Goal: Task Accomplishment & Management: Manage account settings

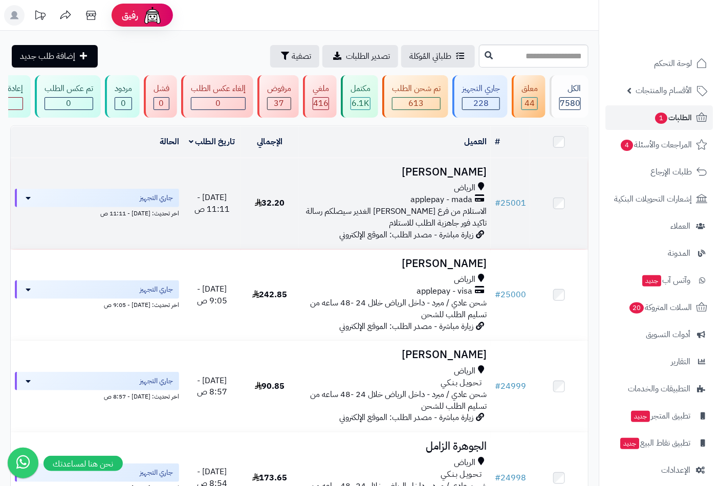
click at [418, 194] on div "الرياض" at bounding box center [395, 188] width 184 height 12
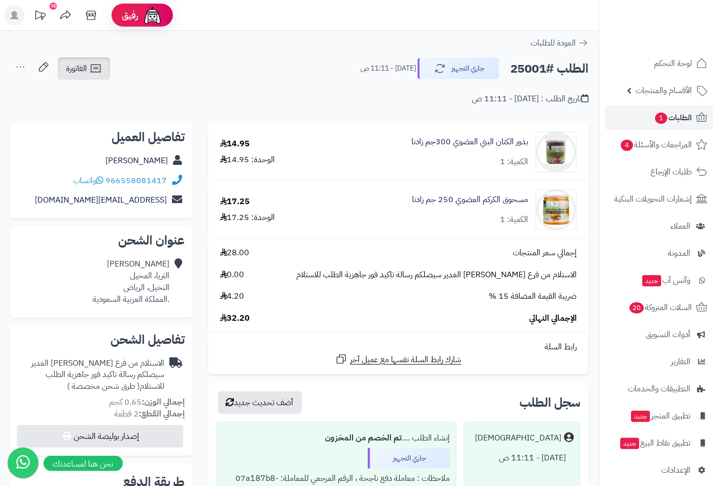
click at [80, 75] on link "الفاتورة" at bounding box center [84, 68] width 52 height 23
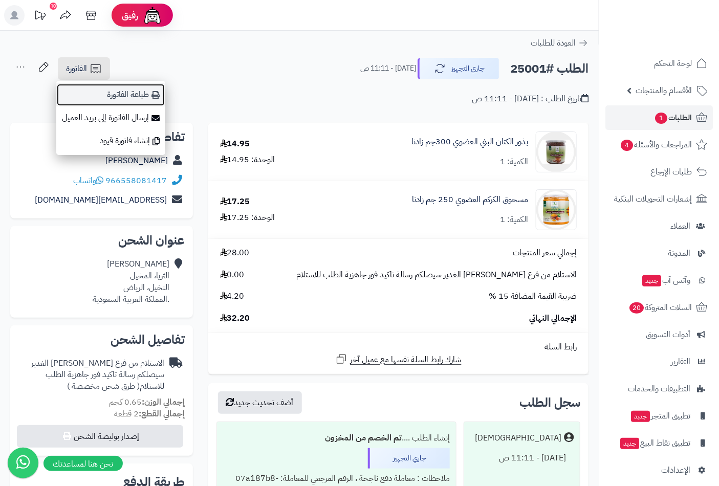
click at [130, 99] on link "طباعة الفاتورة" at bounding box center [110, 94] width 109 height 23
